Goal: Task Accomplishment & Management: Use online tool/utility

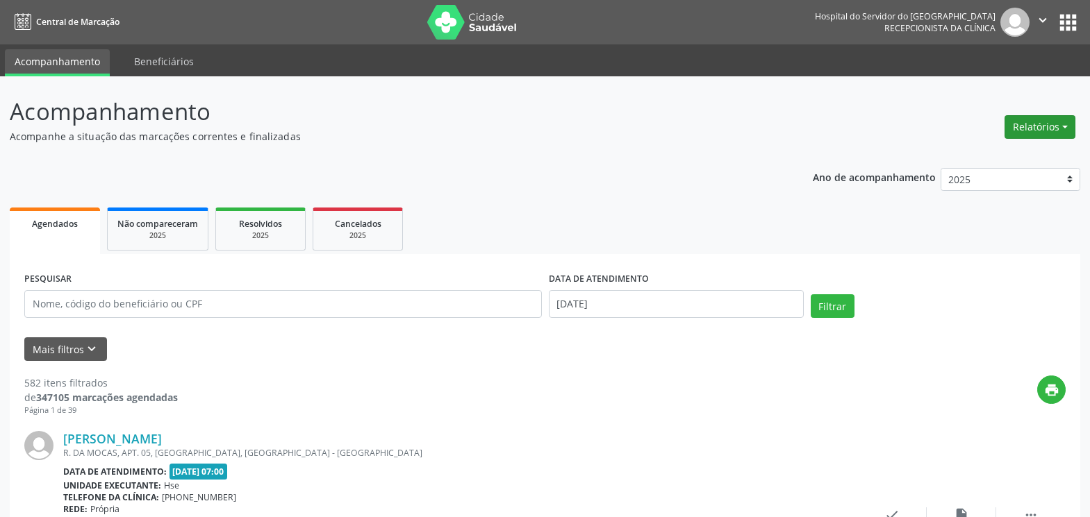
click at [1026, 133] on button "Relatórios" at bounding box center [1039, 127] width 71 height 24
click at [973, 156] on link "Agendamentos" at bounding box center [1000, 156] width 149 height 19
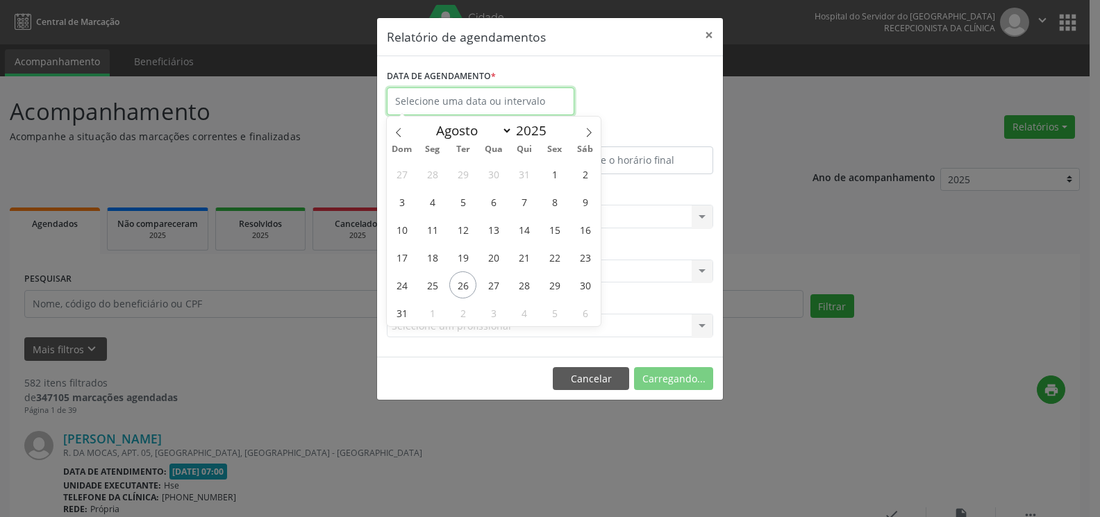
click at [415, 103] on input "text" at bounding box center [481, 102] width 188 height 28
click at [500, 285] on span "27" at bounding box center [493, 285] width 27 height 27
type input "[DATE]"
click at [500, 285] on span "27" at bounding box center [493, 285] width 27 height 27
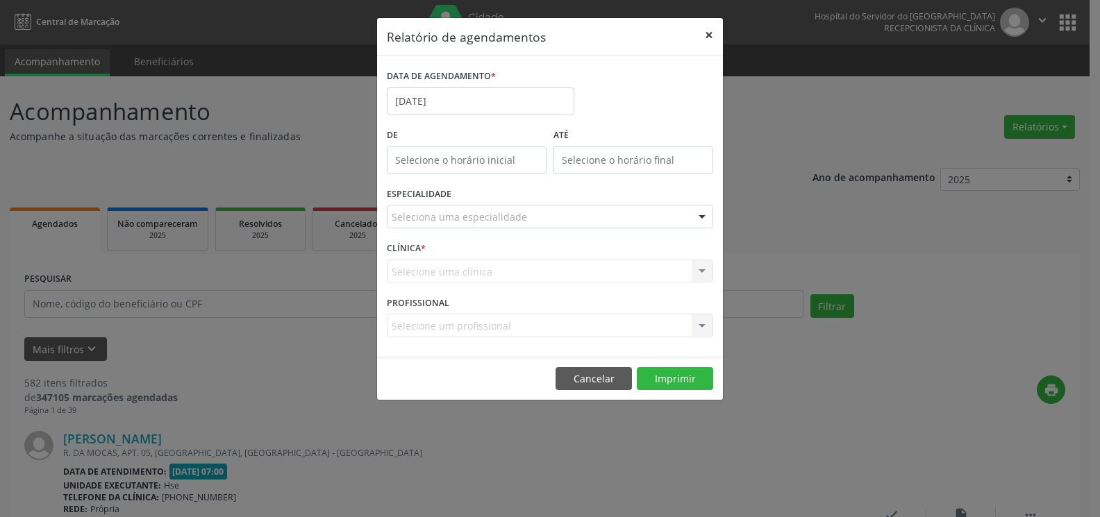
click at [706, 37] on button "×" at bounding box center [709, 35] width 28 height 34
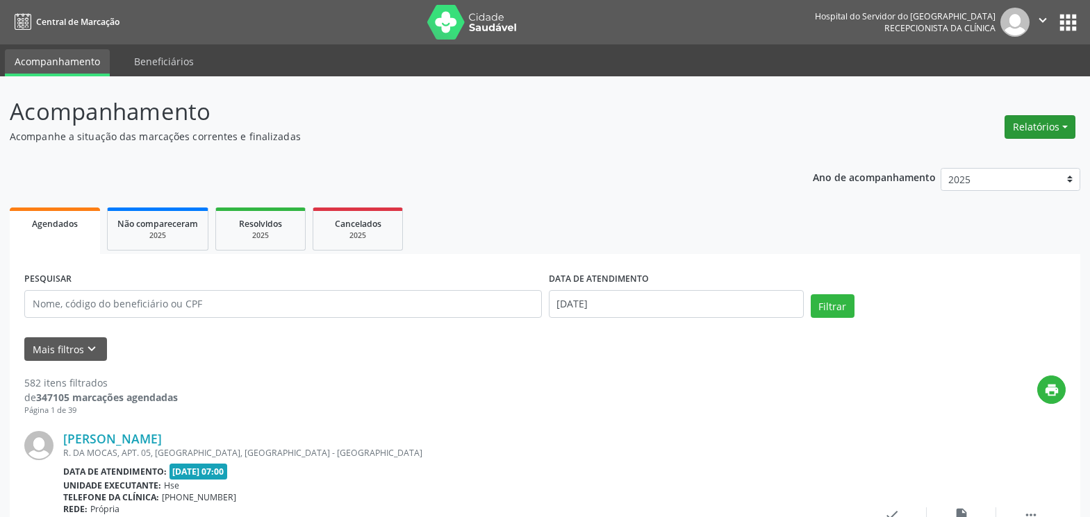
click at [1045, 124] on button "Relatórios" at bounding box center [1039, 127] width 71 height 24
click at [1000, 156] on link "Agendamentos" at bounding box center [1000, 156] width 149 height 19
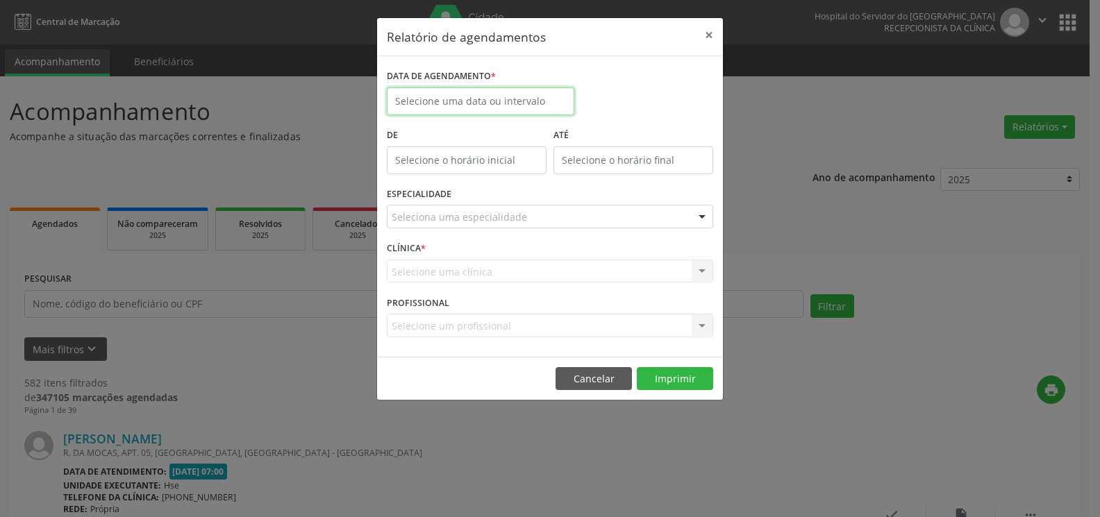
click at [450, 90] on input "text" at bounding box center [481, 102] width 188 height 28
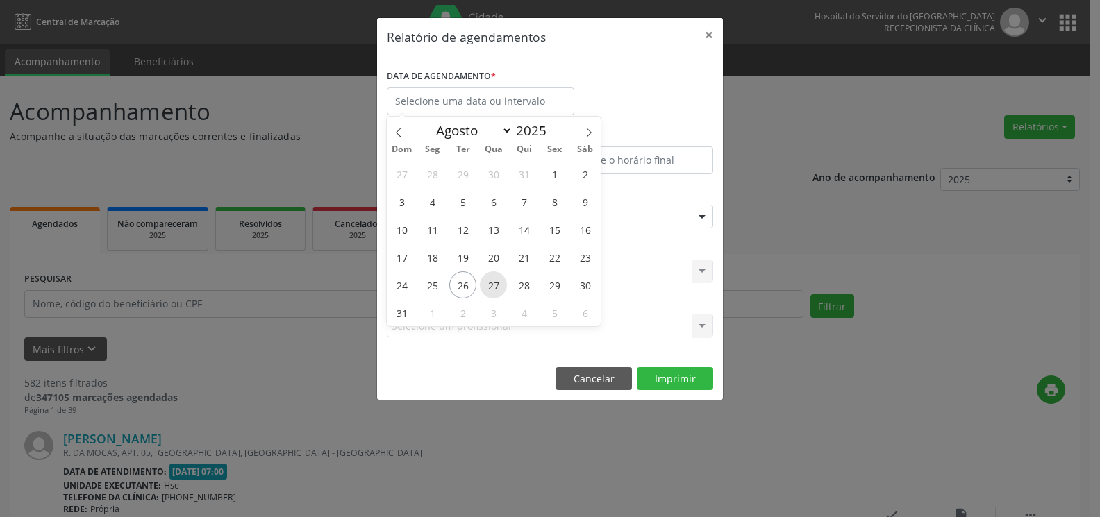
click at [492, 289] on span "27" at bounding box center [493, 285] width 27 height 27
type input "[DATE]"
click at [492, 289] on span "27" at bounding box center [493, 285] width 27 height 27
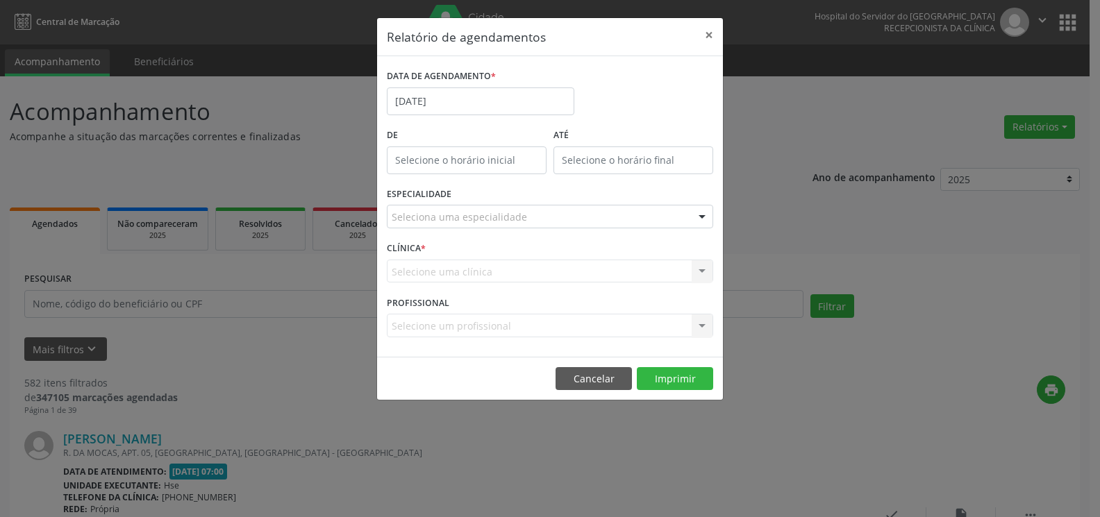
click at [492, 289] on div "CLÍNICA * Selecione uma clínica Hse Nenhum resultado encontrado para: " " Não h…" at bounding box center [549, 265] width 333 height 54
click at [510, 226] on div "Seleciona uma especialidade" at bounding box center [550, 217] width 326 height 24
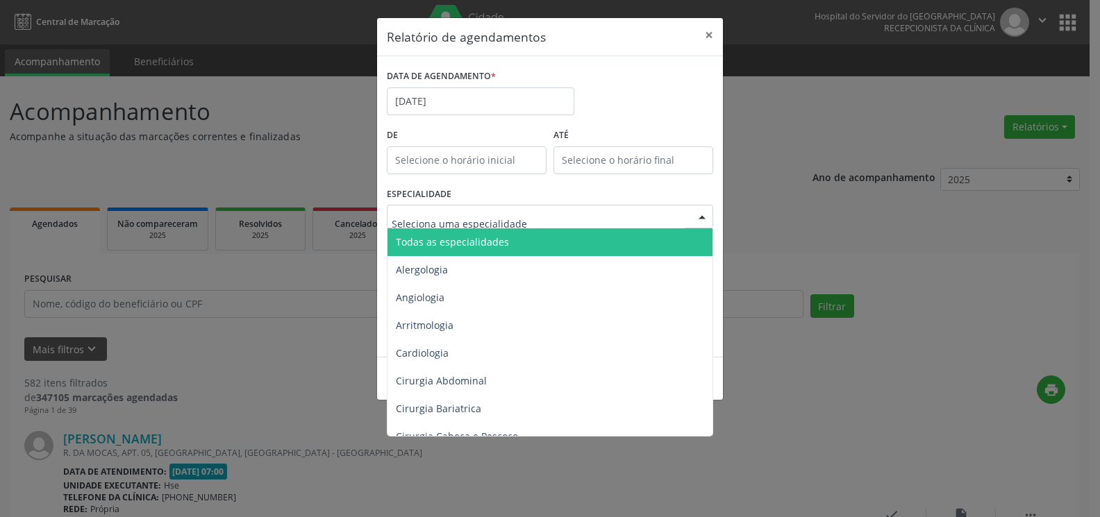
click at [518, 232] on span "Todas as especialidades" at bounding box center [551, 242] width 327 height 28
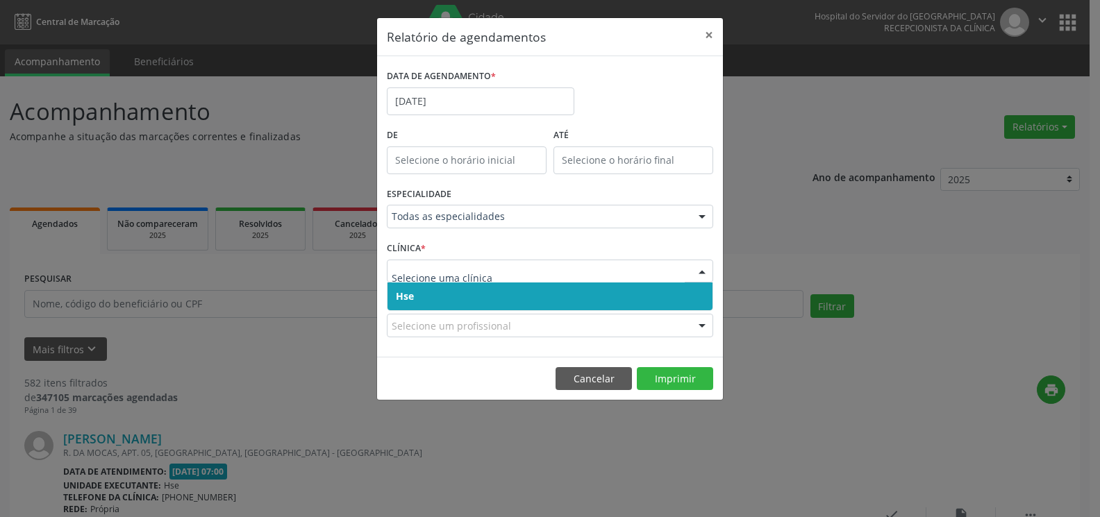
click at [506, 294] on span "Hse" at bounding box center [550, 297] width 325 height 28
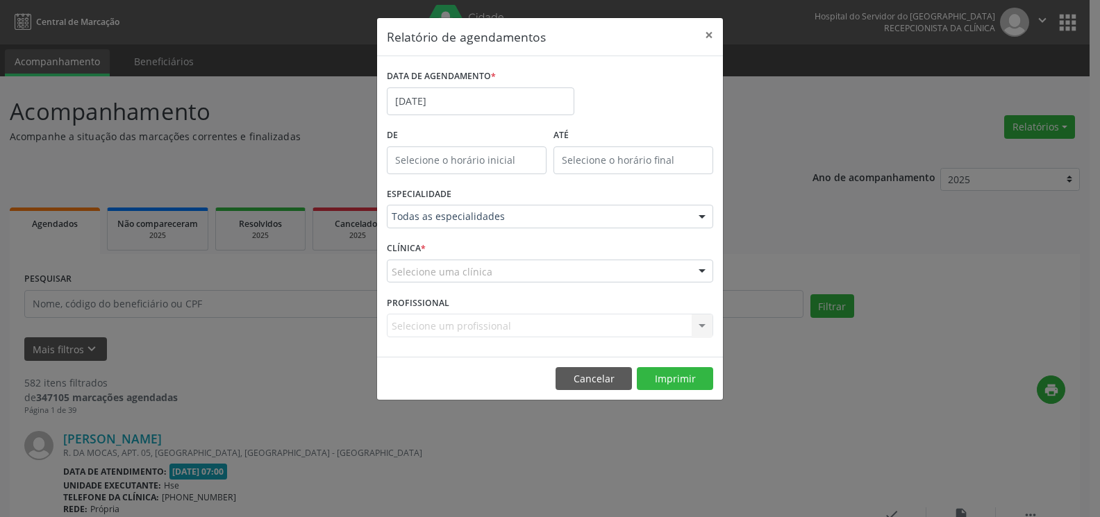
click at [507, 277] on div "Selecione uma clínica" at bounding box center [550, 272] width 326 height 24
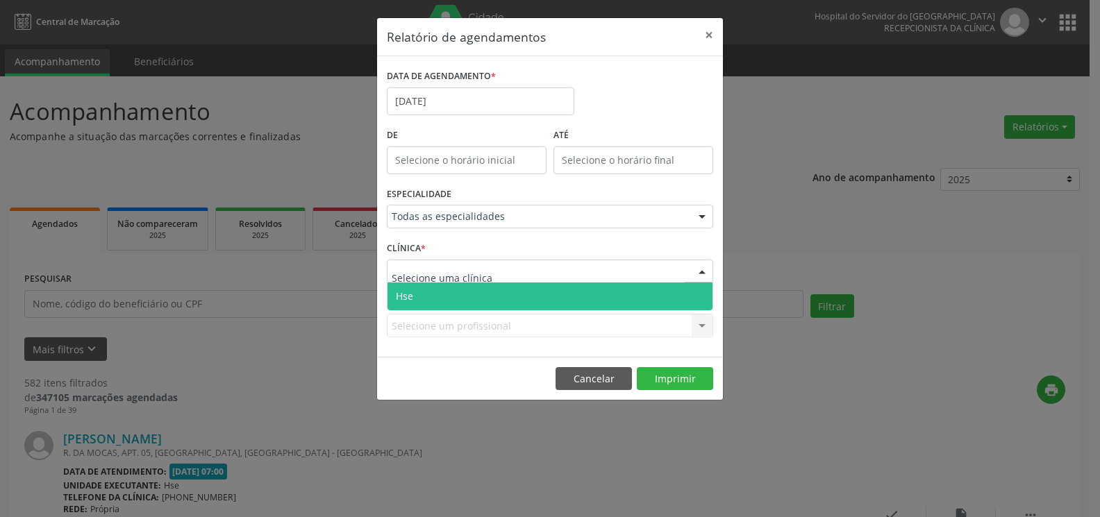
click at [507, 292] on span "Hse" at bounding box center [550, 297] width 325 height 28
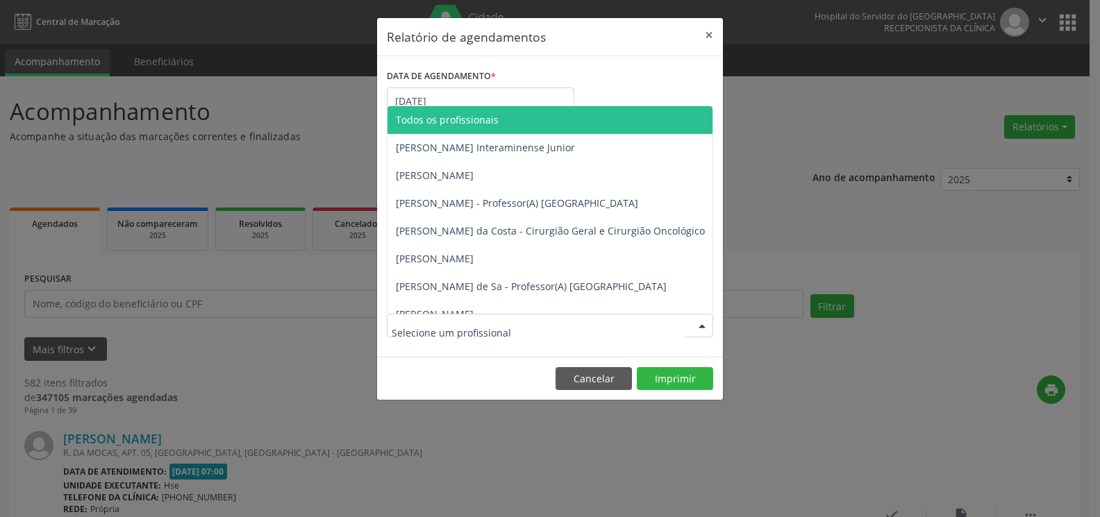
click at [502, 122] on span "Todos os profissionais" at bounding box center [621, 120] width 467 height 28
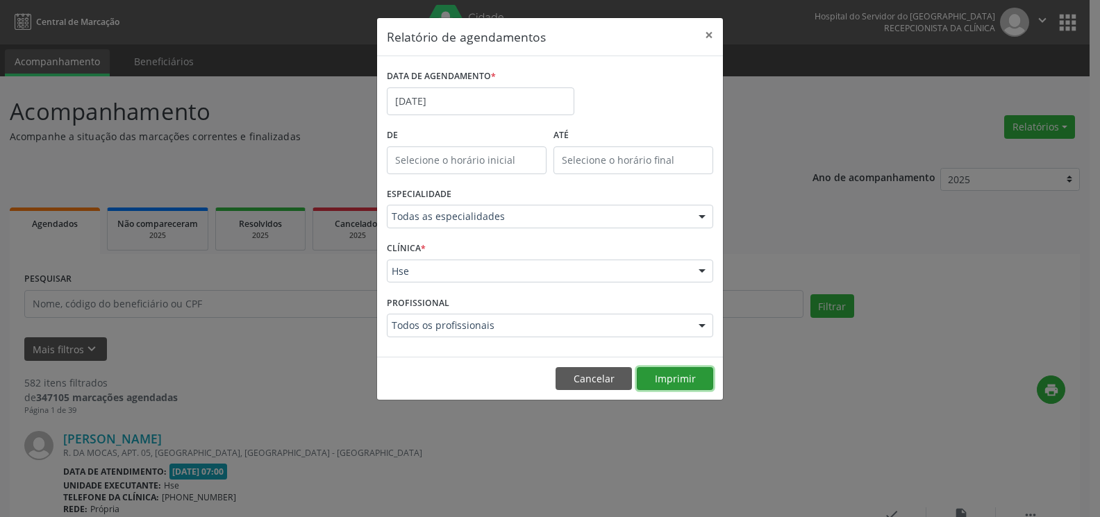
click at [672, 378] on button "Imprimir" at bounding box center [675, 379] width 76 height 24
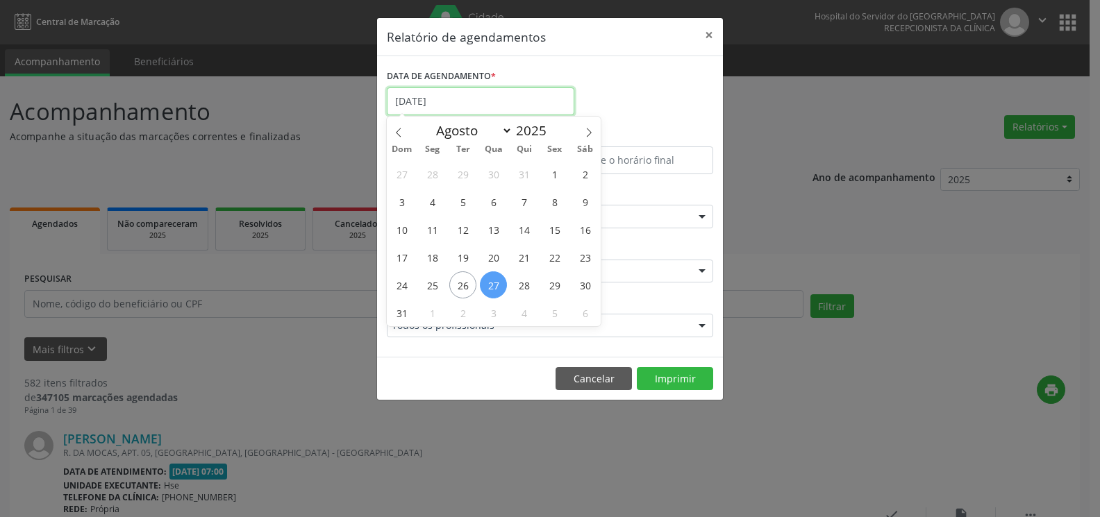
click at [491, 96] on input "[DATE]" at bounding box center [481, 102] width 188 height 28
click at [521, 292] on span "28" at bounding box center [523, 285] width 27 height 27
type input "[DATE]"
click at [521, 292] on span "28" at bounding box center [523, 285] width 27 height 27
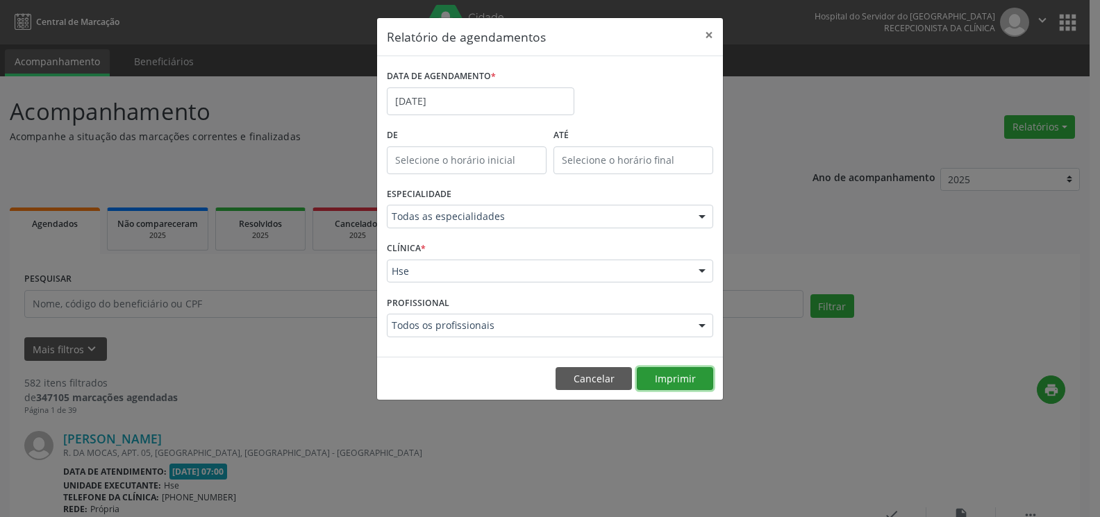
click at [669, 377] on button "Imprimir" at bounding box center [675, 379] width 76 height 24
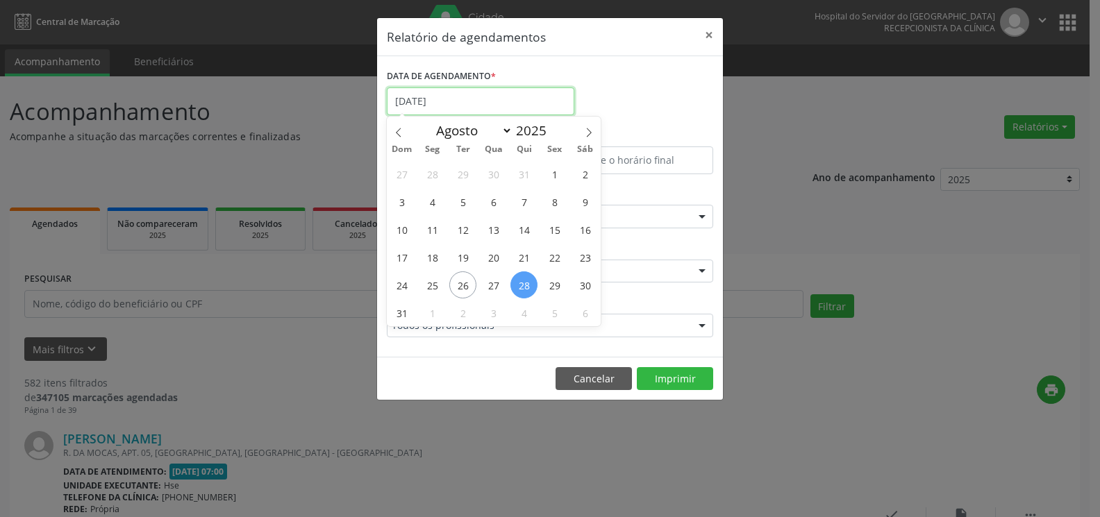
click at [523, 108] on input "[DATE]" at bounding box center [481, 102] width 188 height 28
click at [555, 285] on span "29" at bounding box center [554, 285] width 27 height 27
type input "[DATE]"
click at [555, 285] on span "29" at bounding box center [554, 285] width 27 height 27
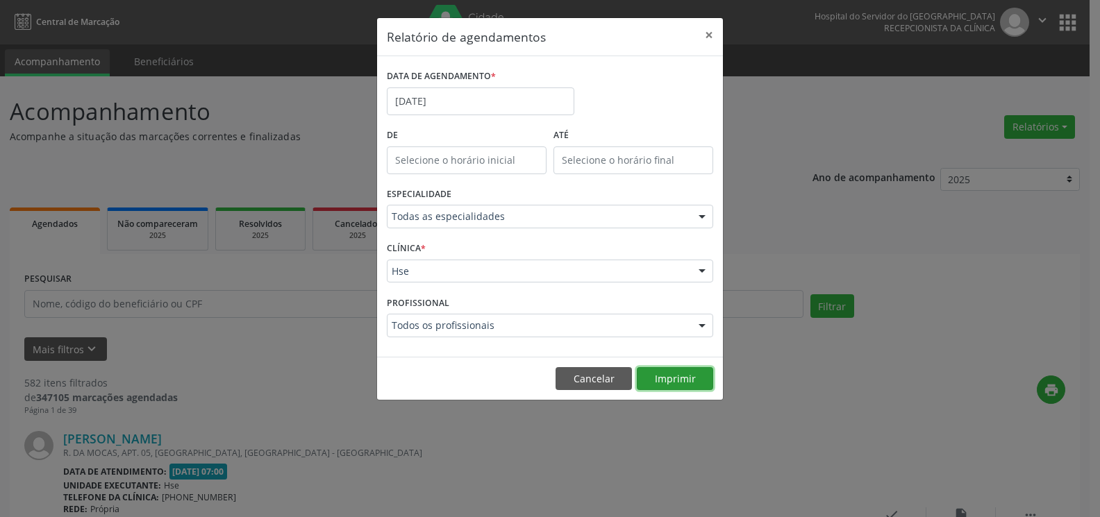
click at [663, 379] on button "Imprimir" at bounding box center [675, 379] width 76 height 24
click at [706, 32] on button "×" at bounding box center [709, 35] width 28 height 34
